Goal: Find specific page/section

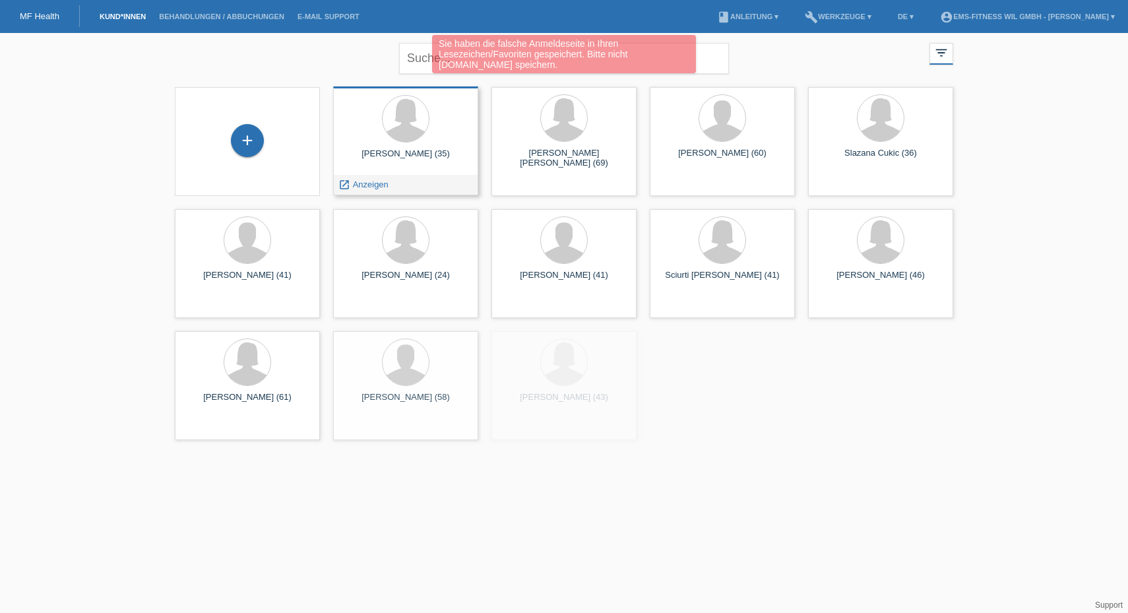
click at [395, 150] on div "[PERSON_NAME] (35)" at bounding box center [406, 158] width 124 height 21
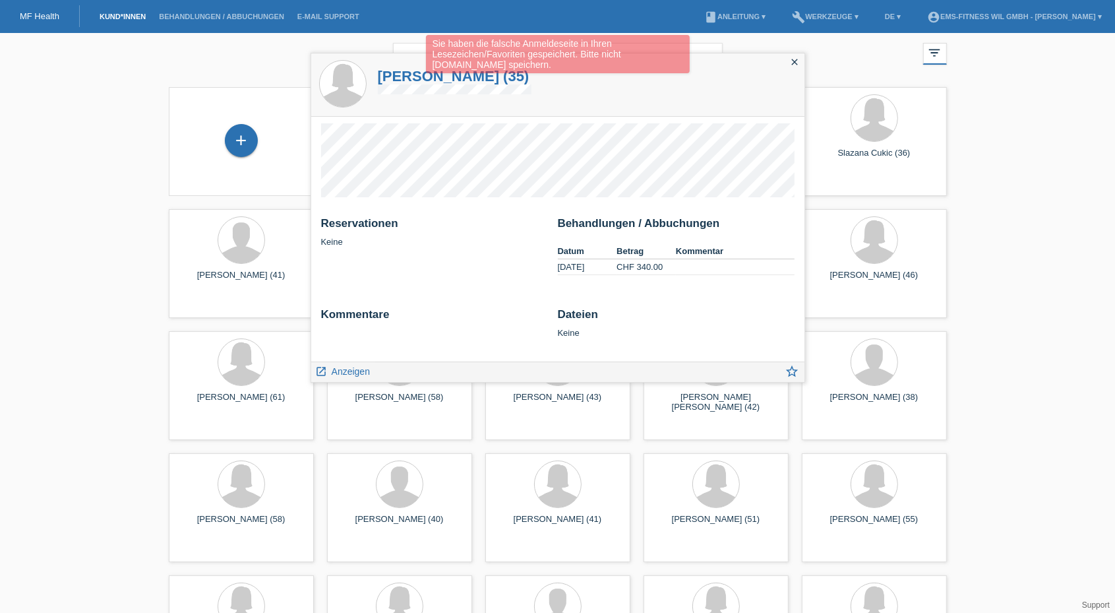
click at [797, 63] on div "Sie haben die falsche Anmeldeseite in Ihren Lesezeichen/Favoriten gespeichert. …" at bounding box center [557, 56] width 669 height 42
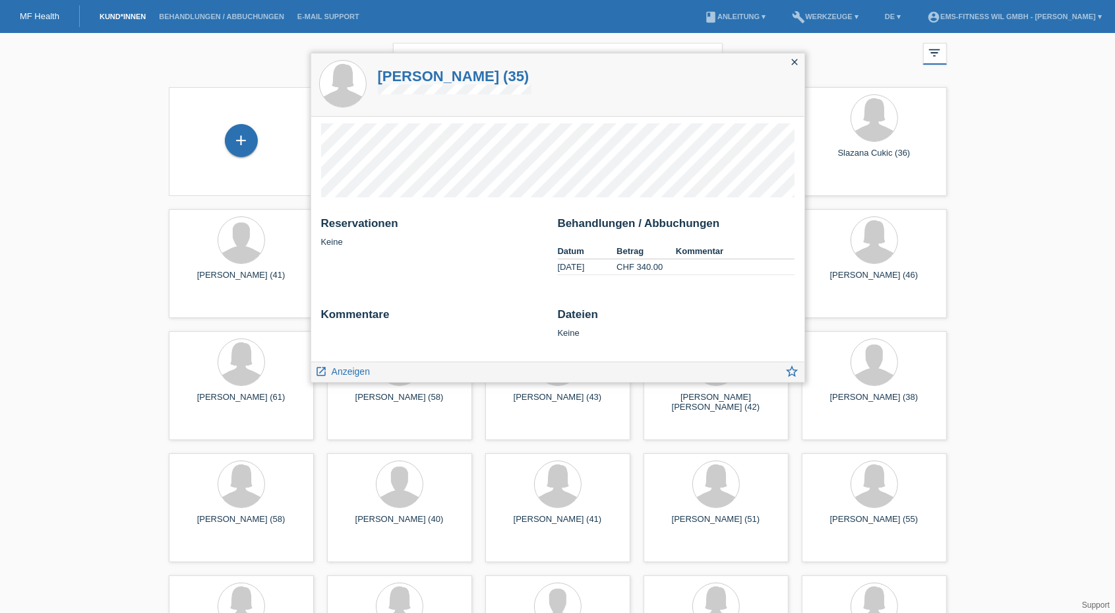
click at [796, 59] on icon "close" at bounding box center [795, 62] width 11 height 11
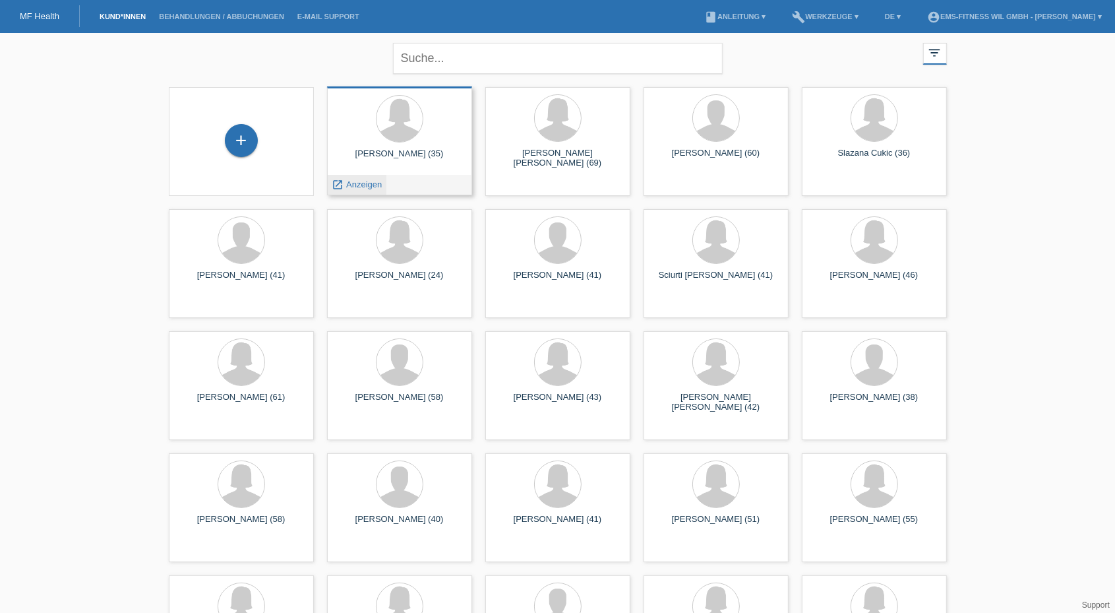
click at [349, 185] on span "Anzeigen" at bounding box center [364, 184] width 36 height 10
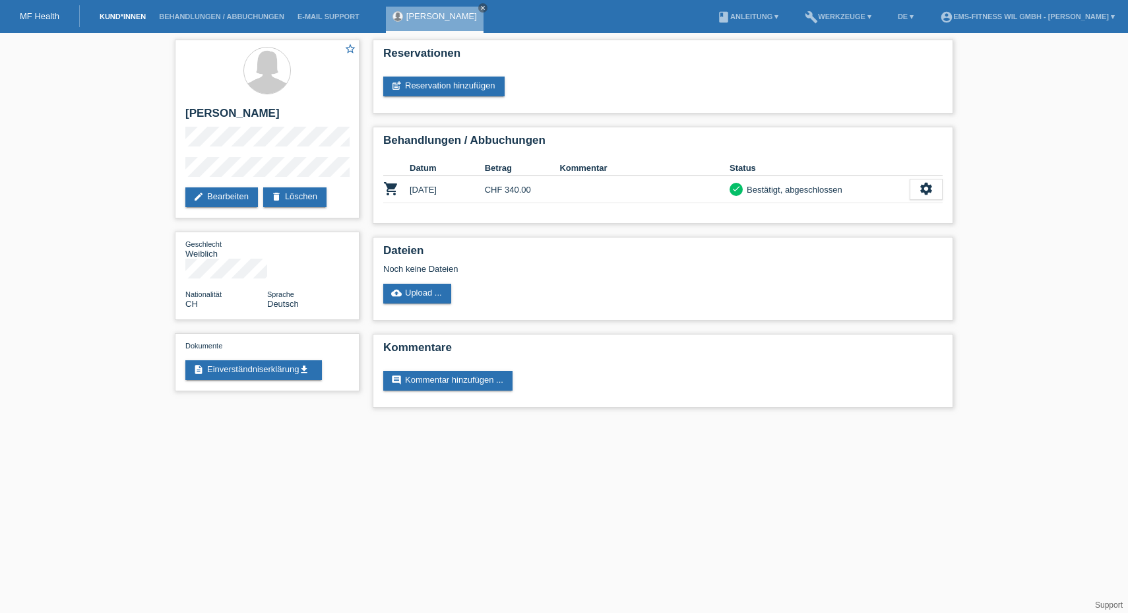
click at [131, 20] on link "Kund*innen" at bounding box center [122, 17] width 59 height 8
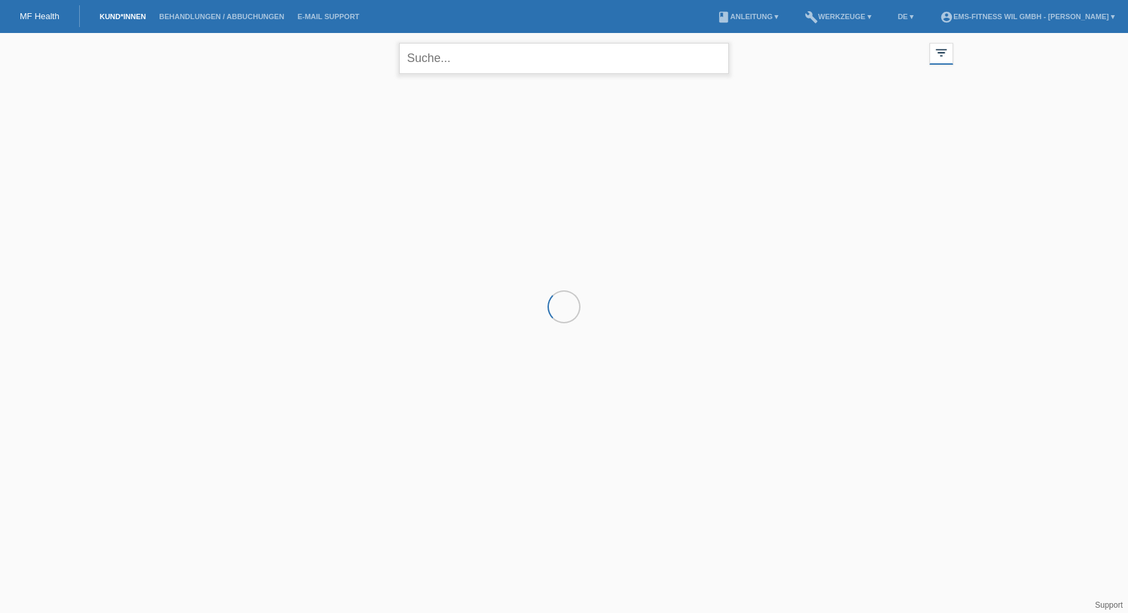
click at [449, 67] on input "text" at bounding box center [564, 58] width 330 height 31
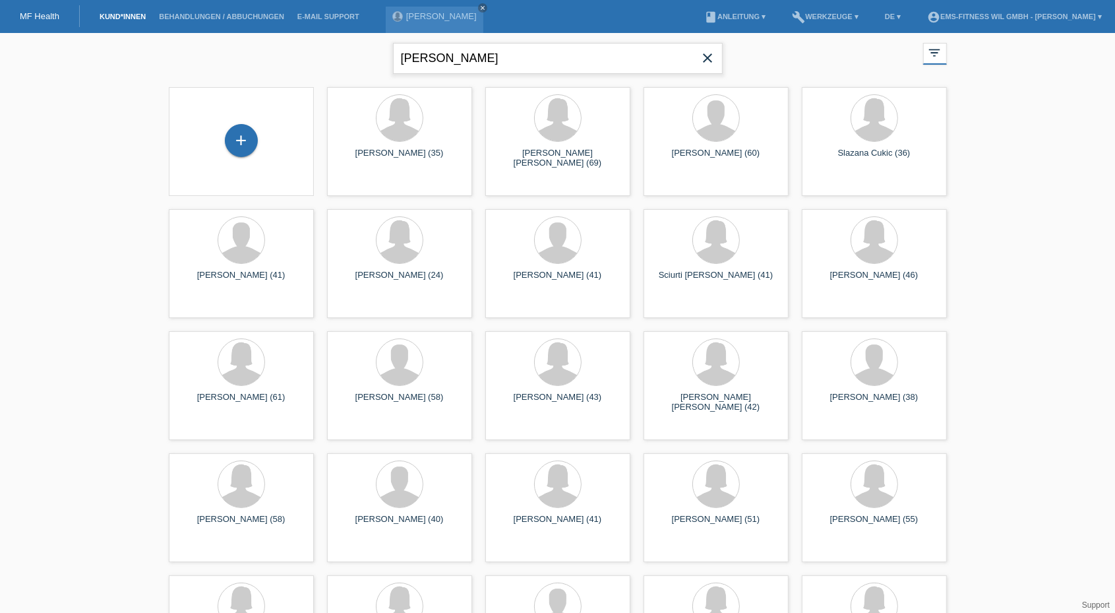
type input "sarcone"
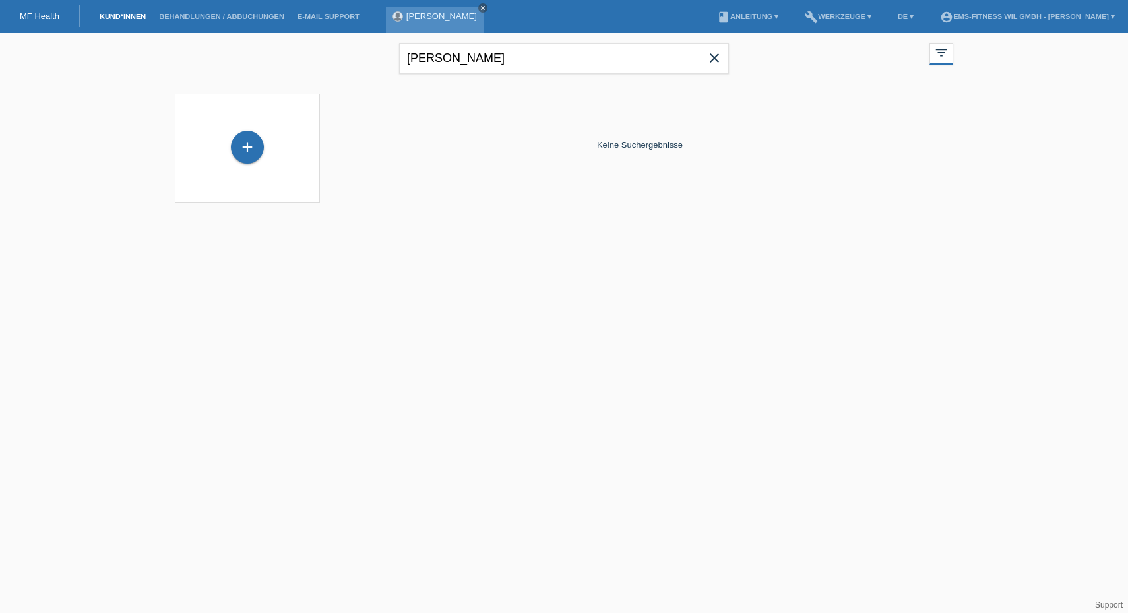
click at [479, 9] on icon "close" at bounding box center [482, 8] width 7 height 7
click at [190, 16] on link "Behandlungen / Abbuchungen" at bounding box center [221, 17] width 138 height 8
